Goal: Transaction & Acquisition: Book appointment/travel/reservation

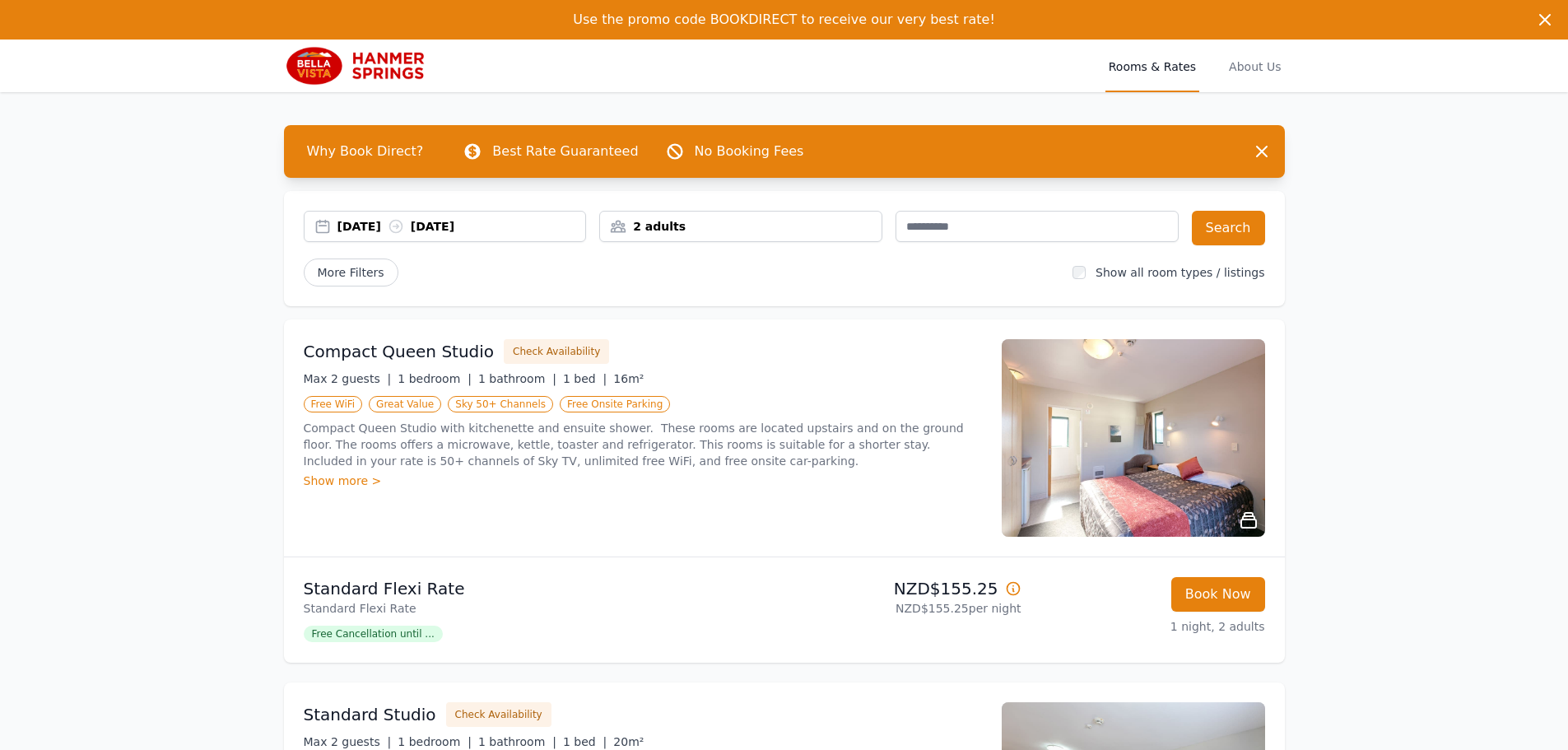
click at [752, 221] on div "2 adults" at bounding box center [741, 226] width 282 height 16
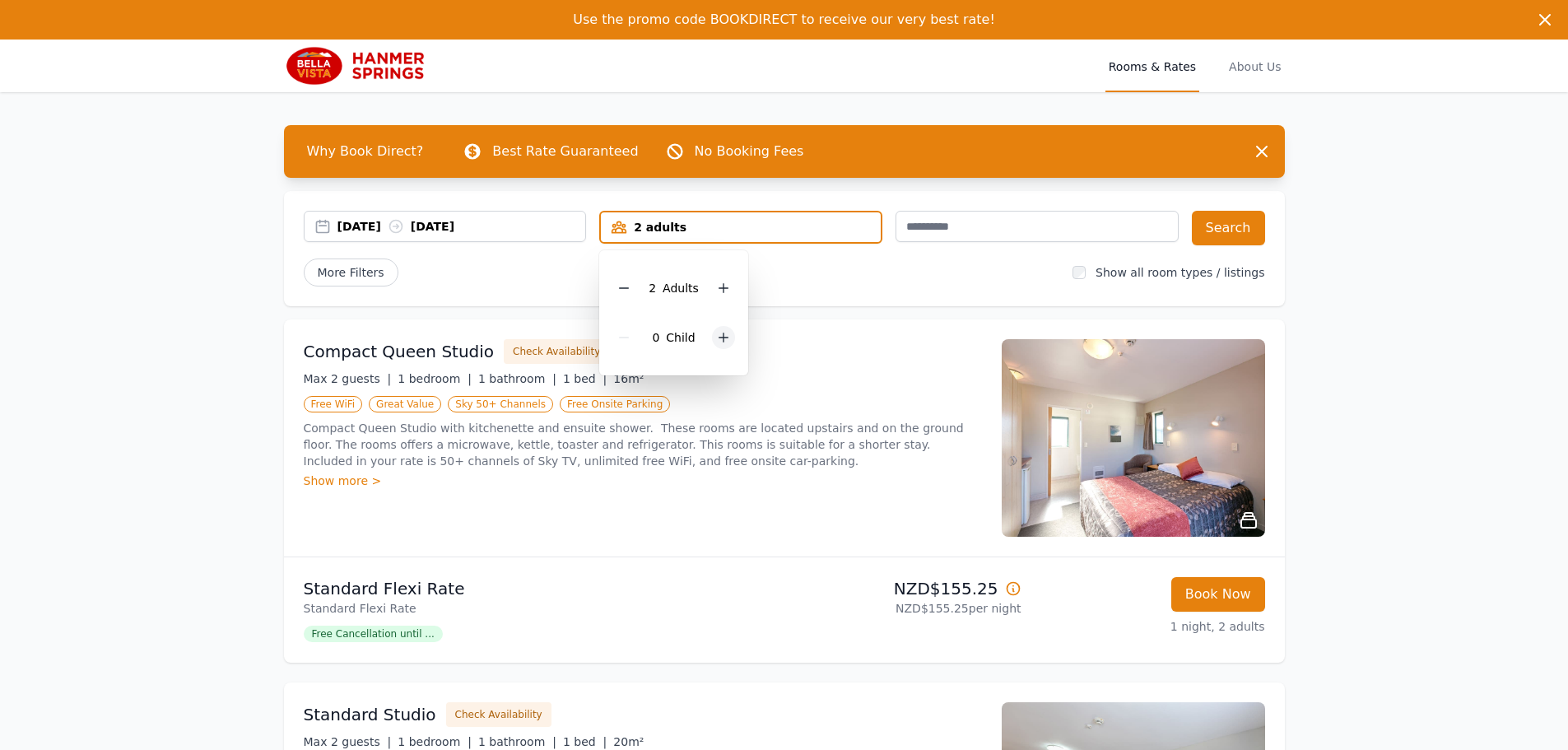
click at [725, 340] on icon at bounding box center [723, 337] width 13 height 13
click at [719, 288] on icon at bounding box center [723, 288] width 13 height 13
click at [720, 335] on icon at bounding box center [723, 337] width 13 height 13
click at [728, 294] on icon at bounding box center [734, 288] width 13 height 13
click at [735, 289] on icon at bounding box center [734, 288] width 13 height 13
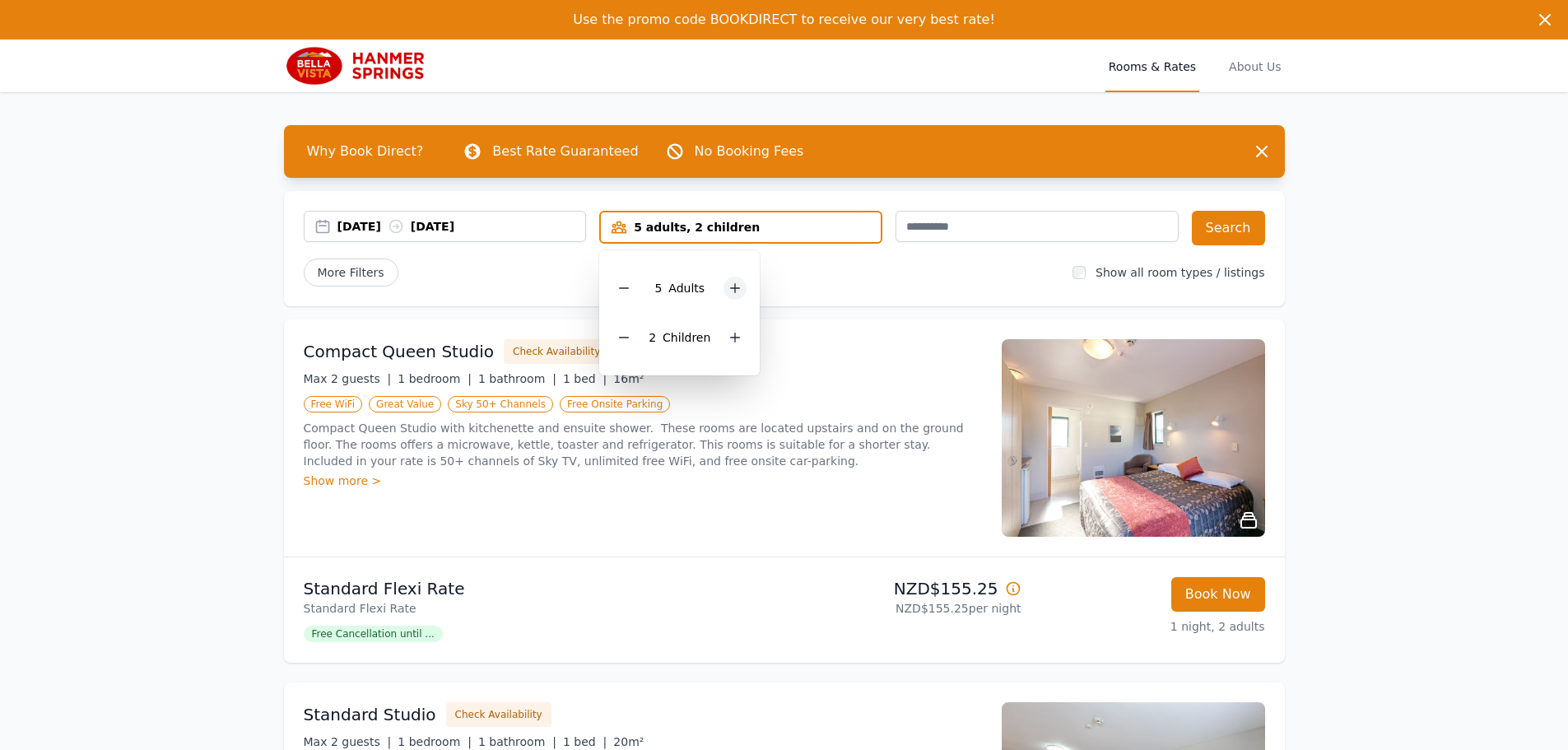
click at [733, 292] on icon at bounding box center [734, 288] width 13 height 13
click at [734, 339] on icon at bounding box center [734, 337] width 13 height 13
click at [842, 353] on div "Compact Queen Studio Check Availability" at bounding box center [642, 352] width 678 height 25
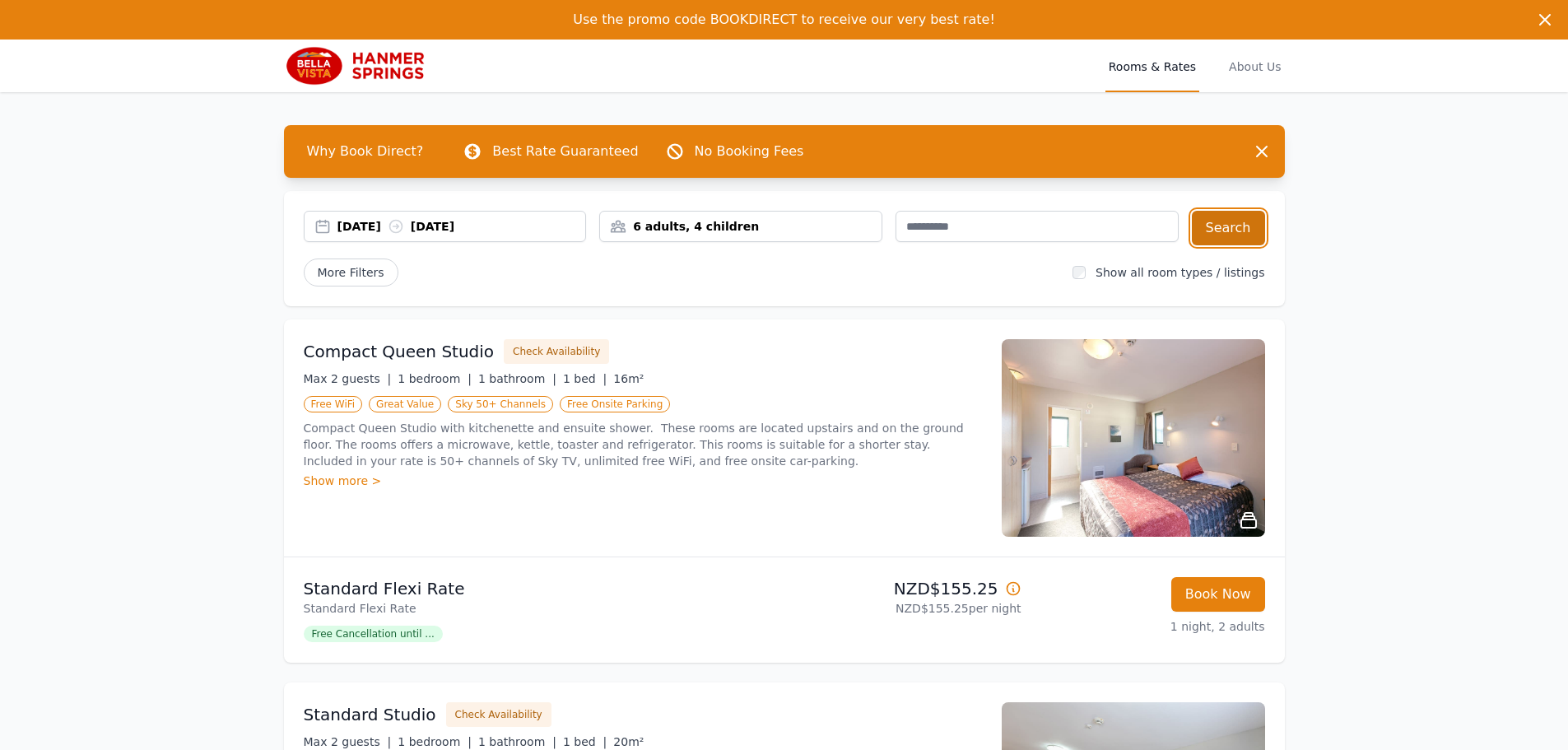
click at [1223, 226] on button "Search" at bounding box center [1227, 228] width 73 height 35
